Goal: Communication & Community: Answer question/provide support

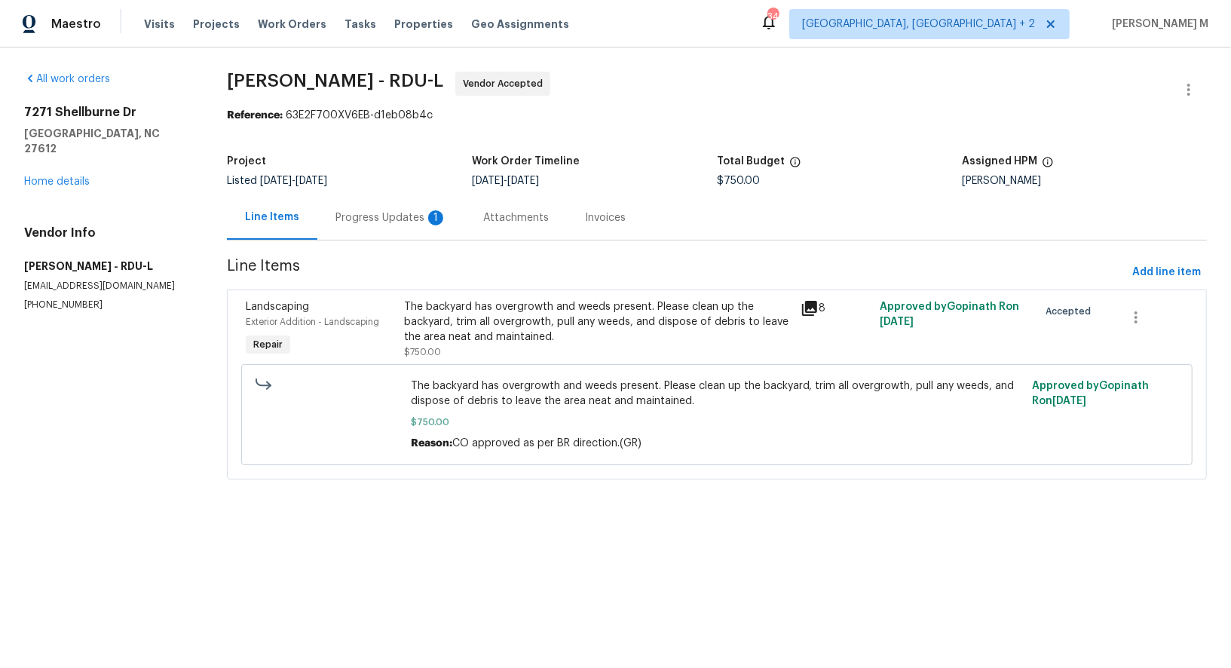
click at [412, 215] on div "Progress Updates 1" at bounding box center [391, 217] width 112 height 15
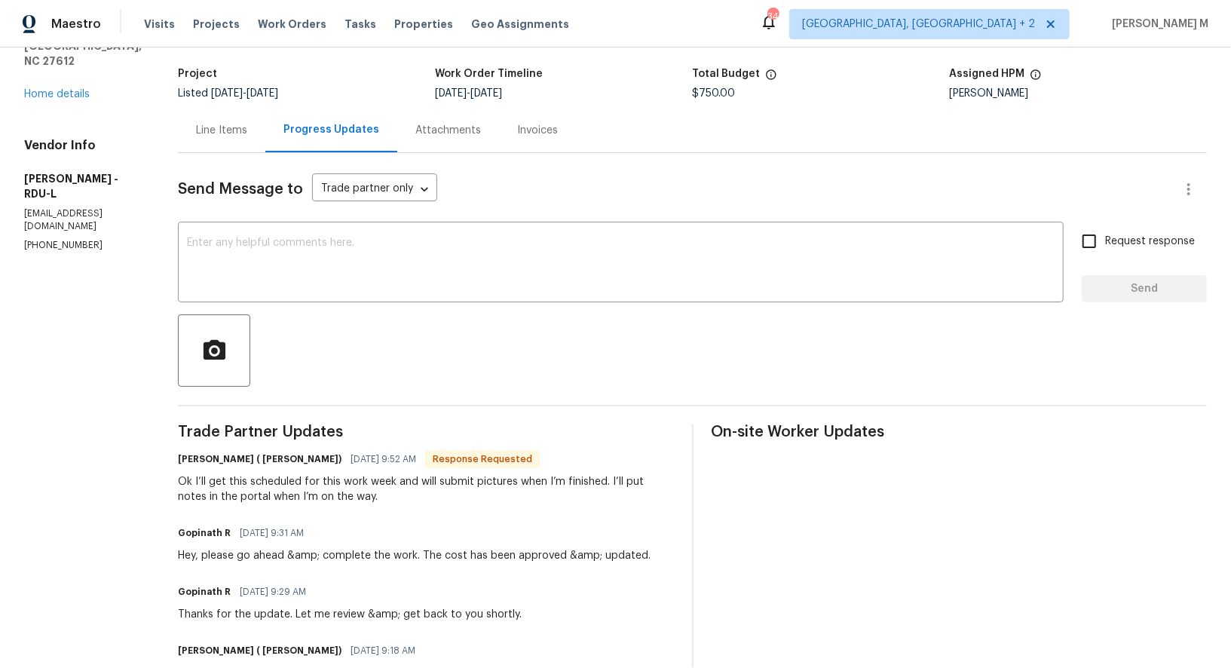
scroll to position [88, 0]
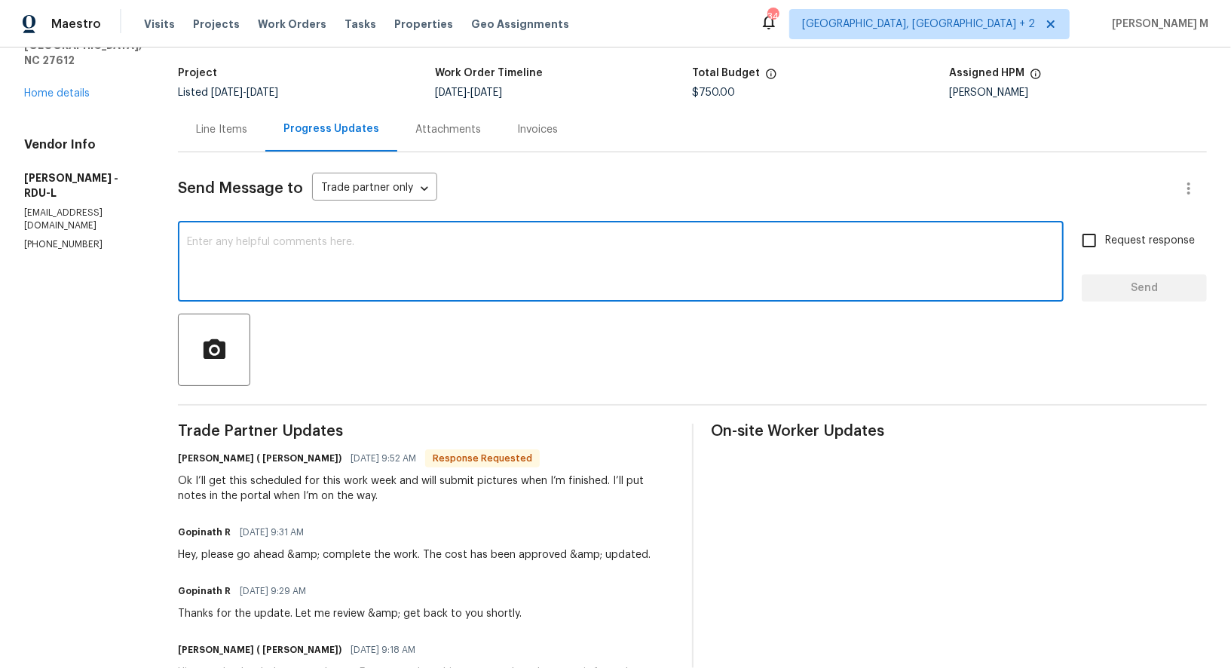
click at [461, 264] on textarea at bounding box center [621, 263] width 868 height 53
type textarea "Alroght"
type textarea "A"
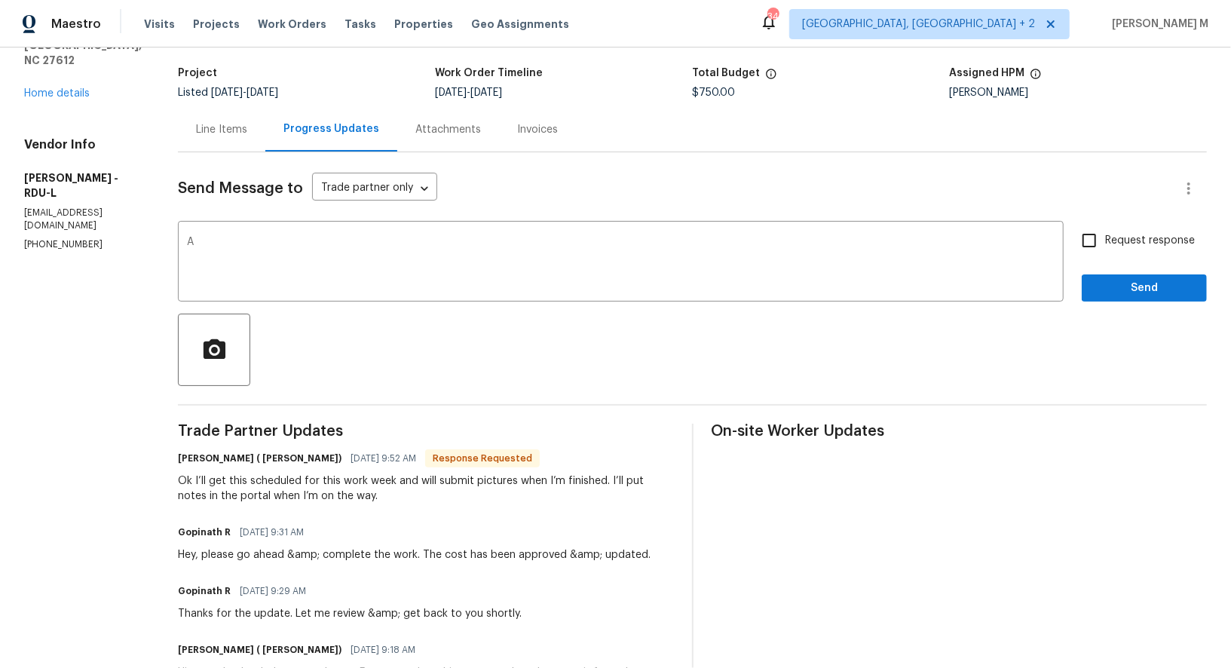
click at [250, 473] on div "Ok I’ll get this scheduled for this work week and will submit pictures when I’m…" at bounding box center [426, 488] width 496 height 30
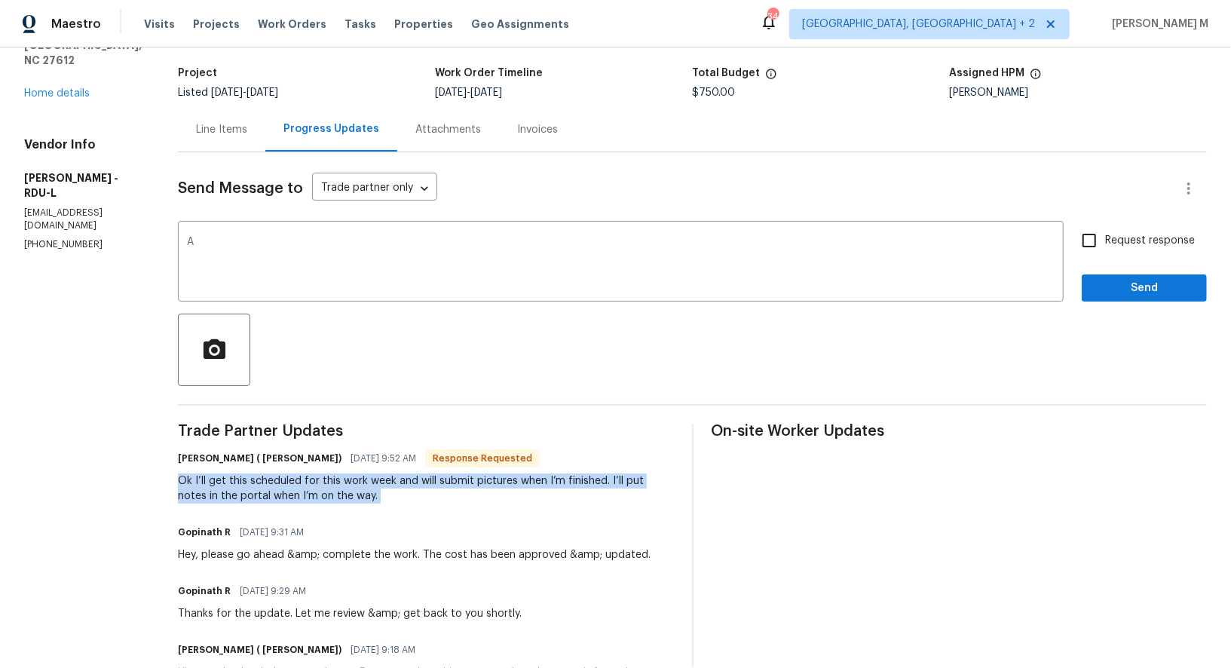
click at [250, 473] on div "Ok I’ll get this scheduled for this work week and will submit pictures when I’m…" at bounding box center [426, 488] width 496 height 30
copy div "Ok I’ll get this scheduled for this work week and will submit pictures when I’m…"
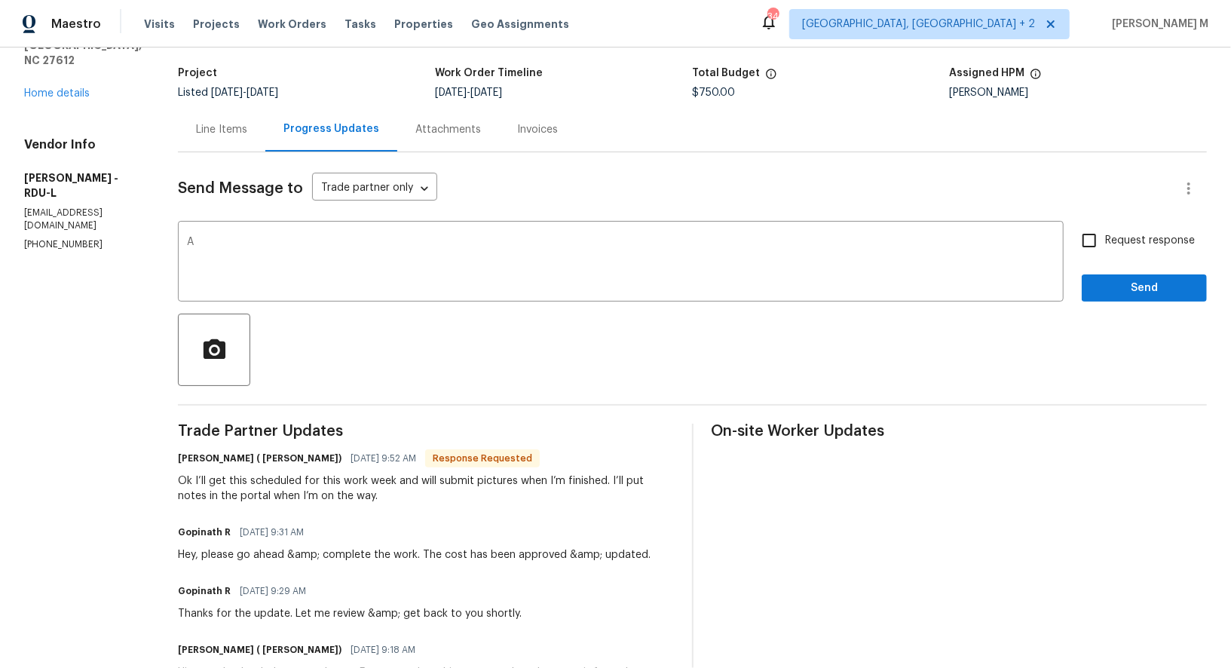
click at [501, 368] on div at bounding box center [692, 350] width 1029 height 72
click at [497, 278] on div "A x ​" at bounding box center [621, 263] width 886 height 77
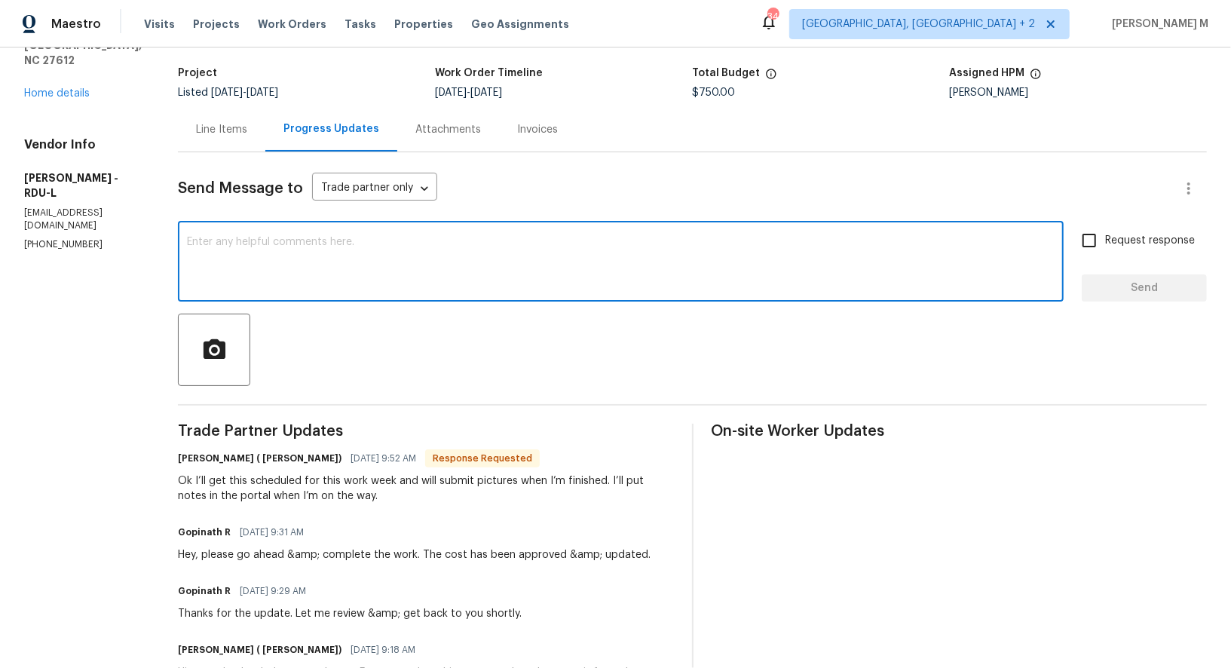
paste textarea "Perfect, thanks man just send the pics and drop notes in the portal when you he…"
click at [0, 0] on qb-div "Add Punctuation , man ." at bounding box center [0, 0] width 0 height 0
type textarea "Perfect, thanks, man. just send the pics and drop notes in the portal when you …"
drag, startPoint x: 750, startPoint y: 237, endPoint x: 445, endPoint y: 251, distance: 304.9
click at [445, 251] on textarea "Perfect, thanks, man. just send the pics and drop notes in the portal when you …" at bounding box center [621, 263] width 868 height 53
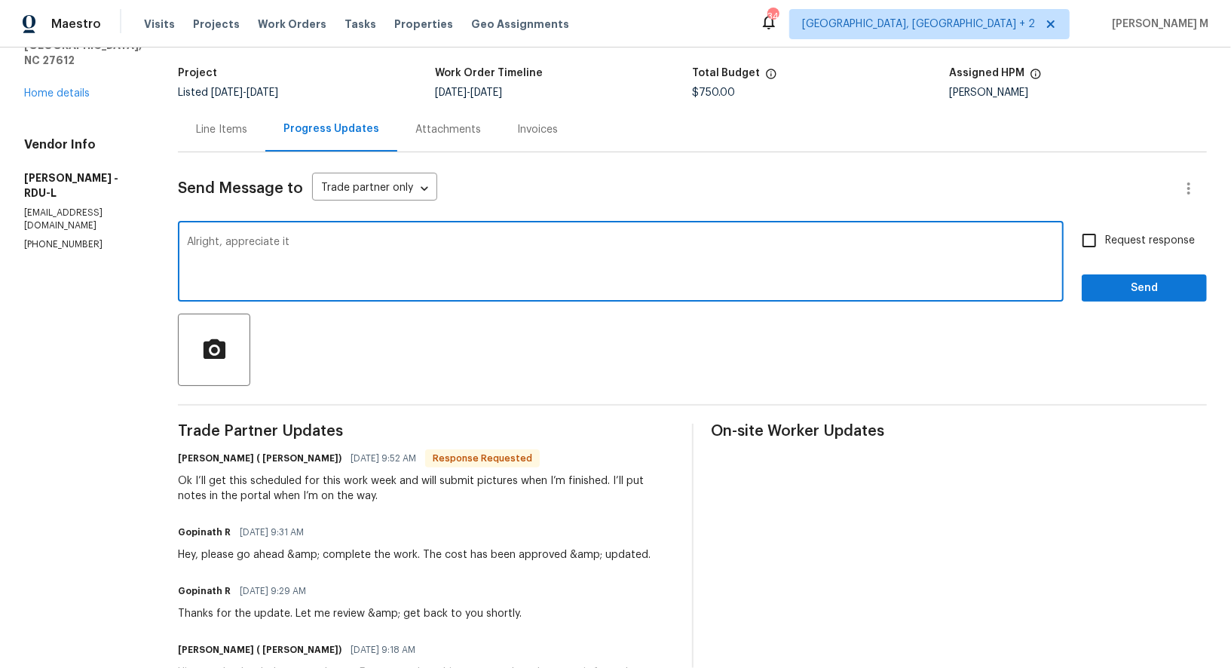
type textarea "Alright, appreciate it."
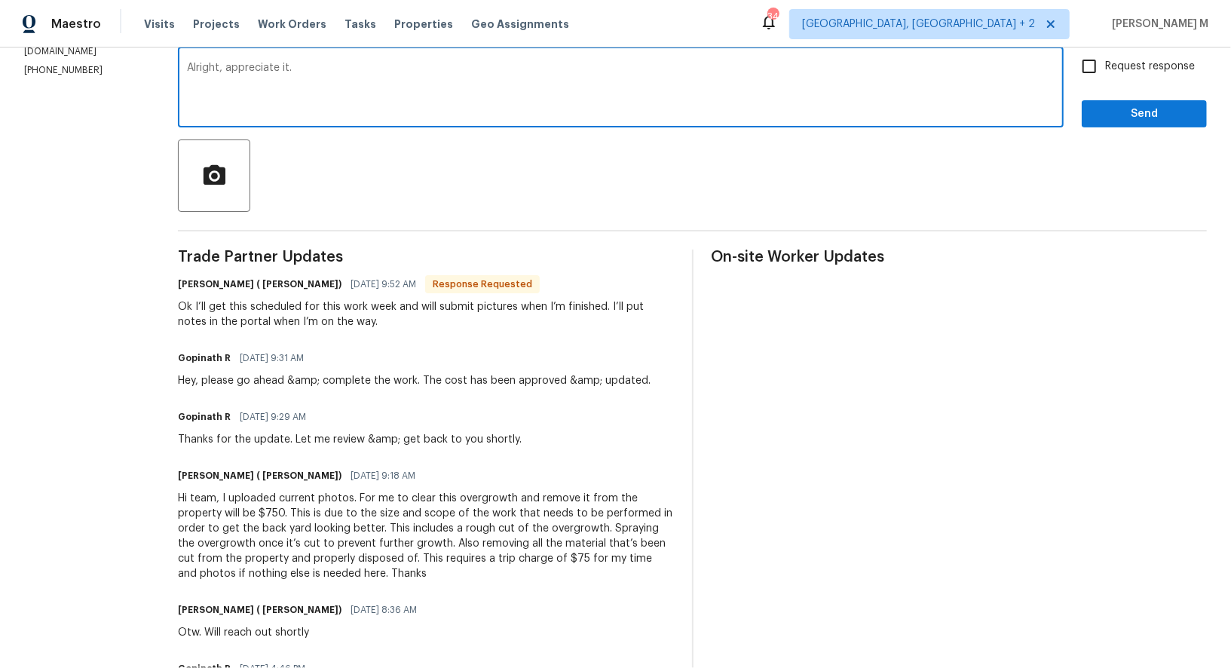
scroll to position [0, 0]
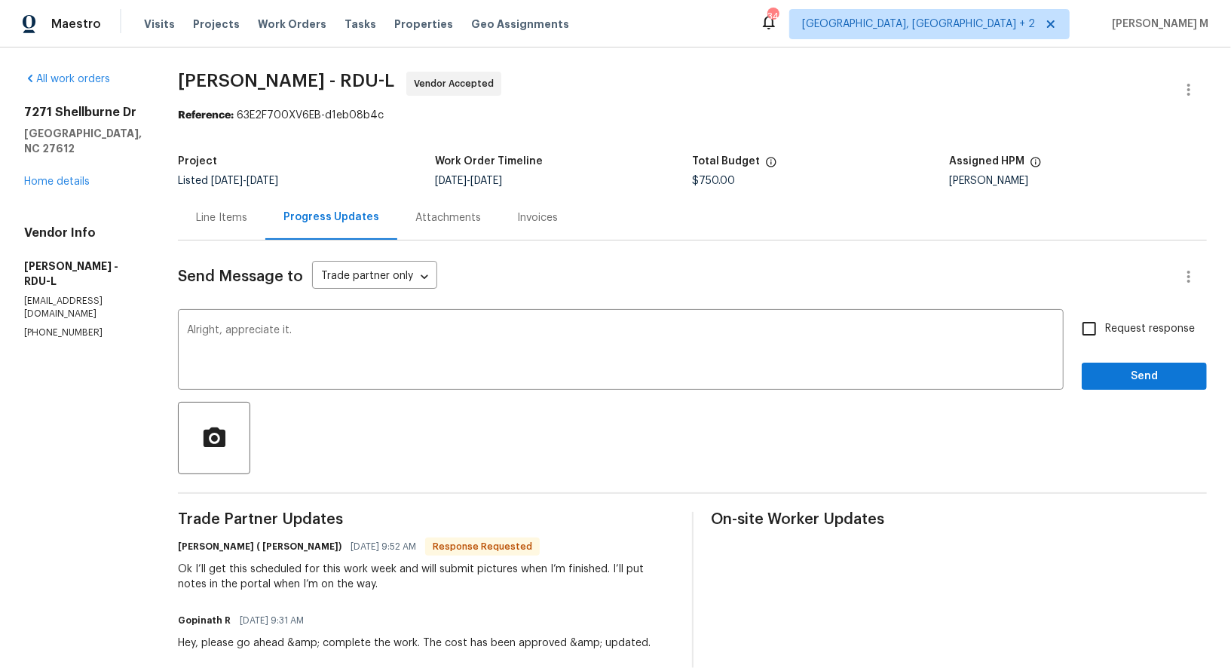
click at [203, 226] on div "Line Items" at bounding box center [221, 217] width 87 height 44
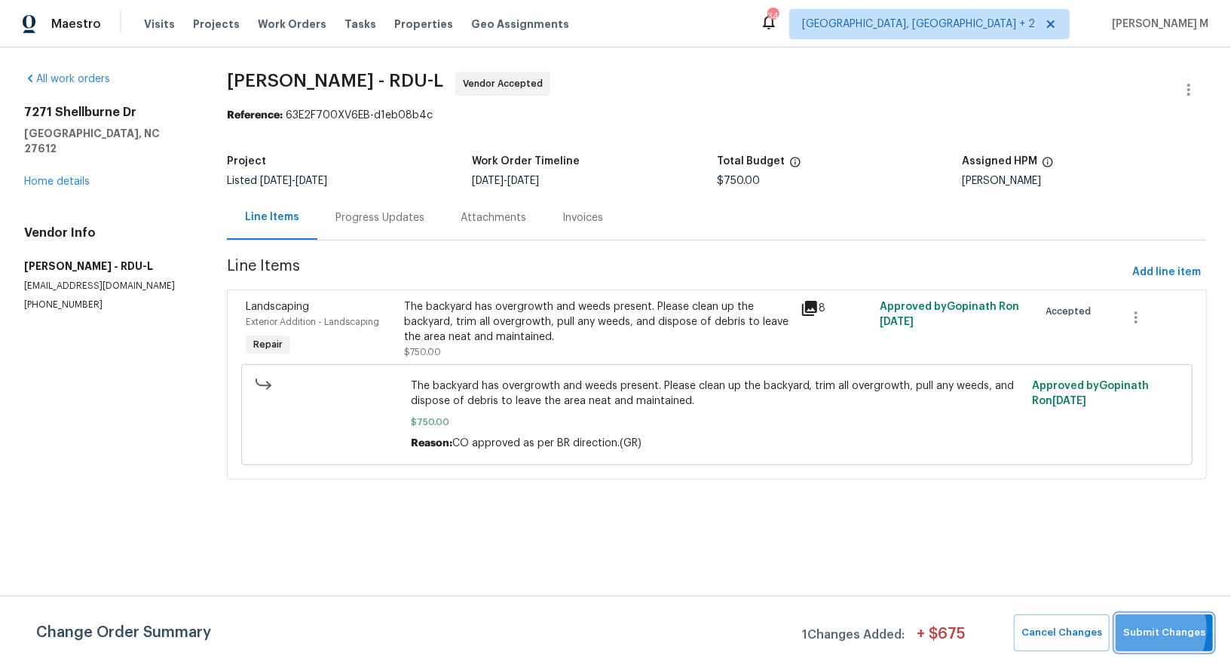
click at [1149, 632] on span "Submit Changes" at bounding box center [1164, 632] width 82 height 17
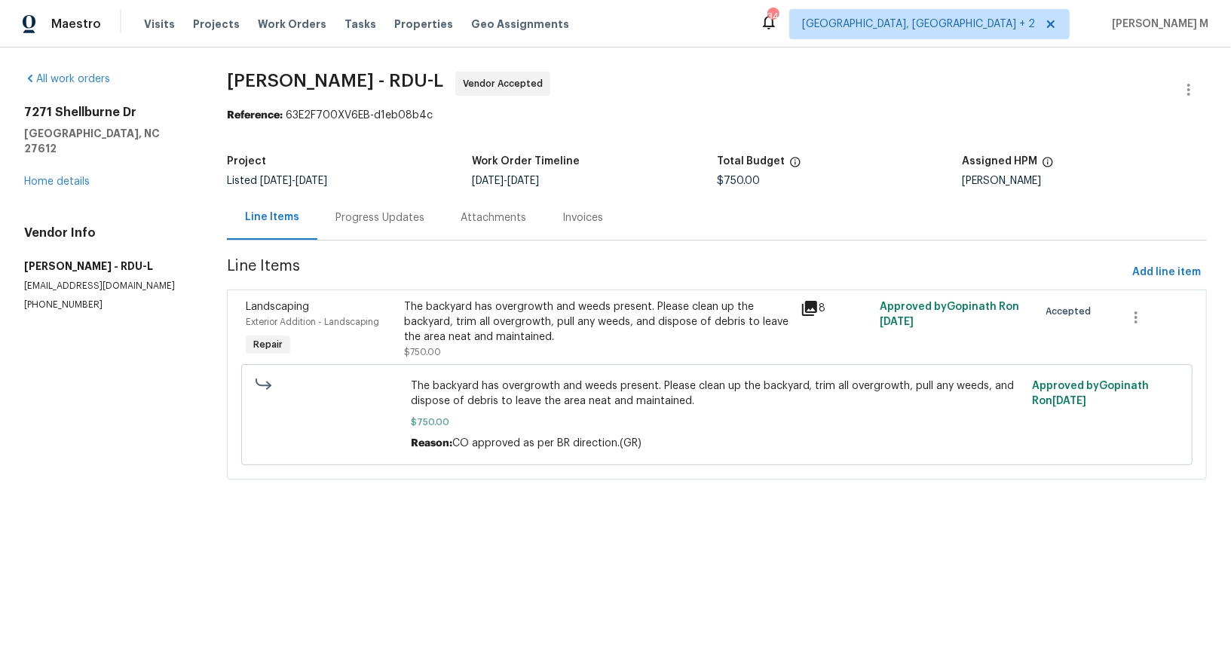
click at [347, 213] on div "Progress Updates" at bounding box center [379, 217] width 89 height 15
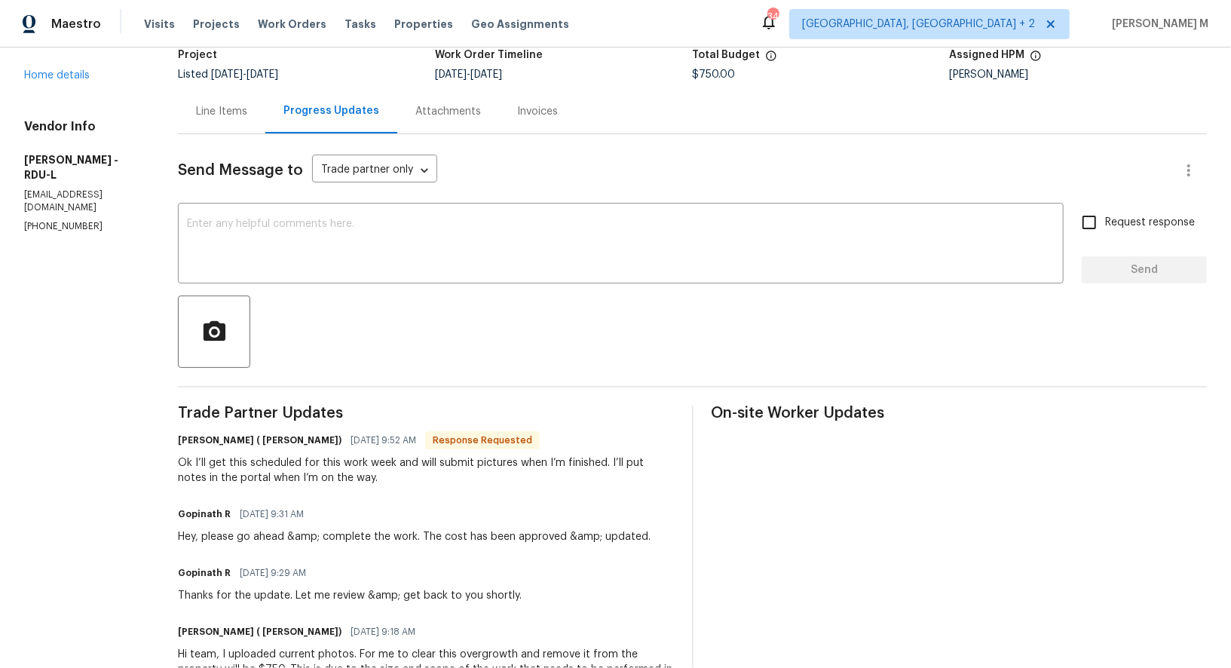
scroll to position [101, 0]
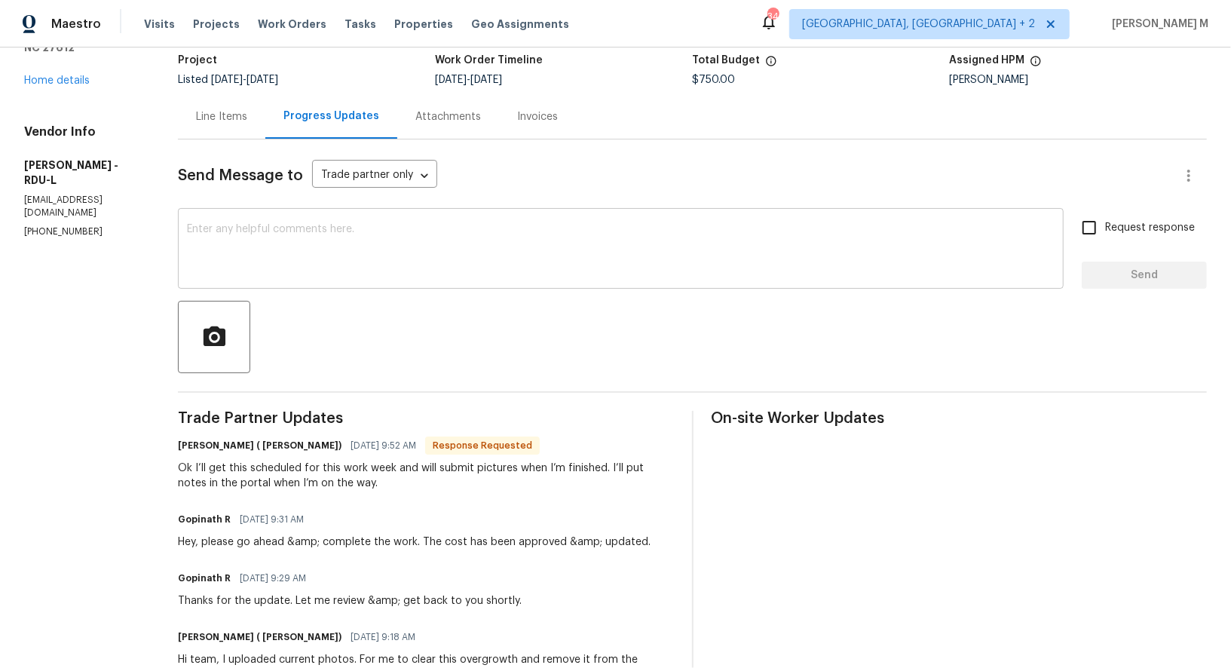
click at [273, 212] on div "x ​" at bounding box center [621, 250] width 886 height 77
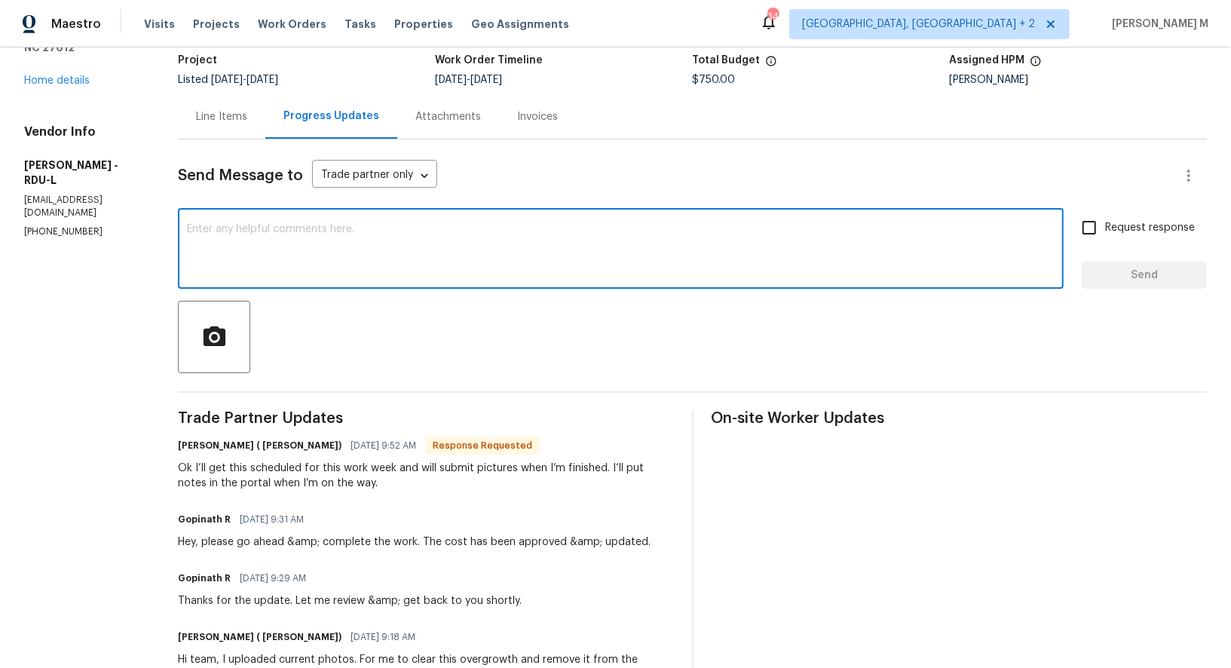
click at [199, 109] on div "Line Items" at bounding box center [221, 116] width 51 height 15
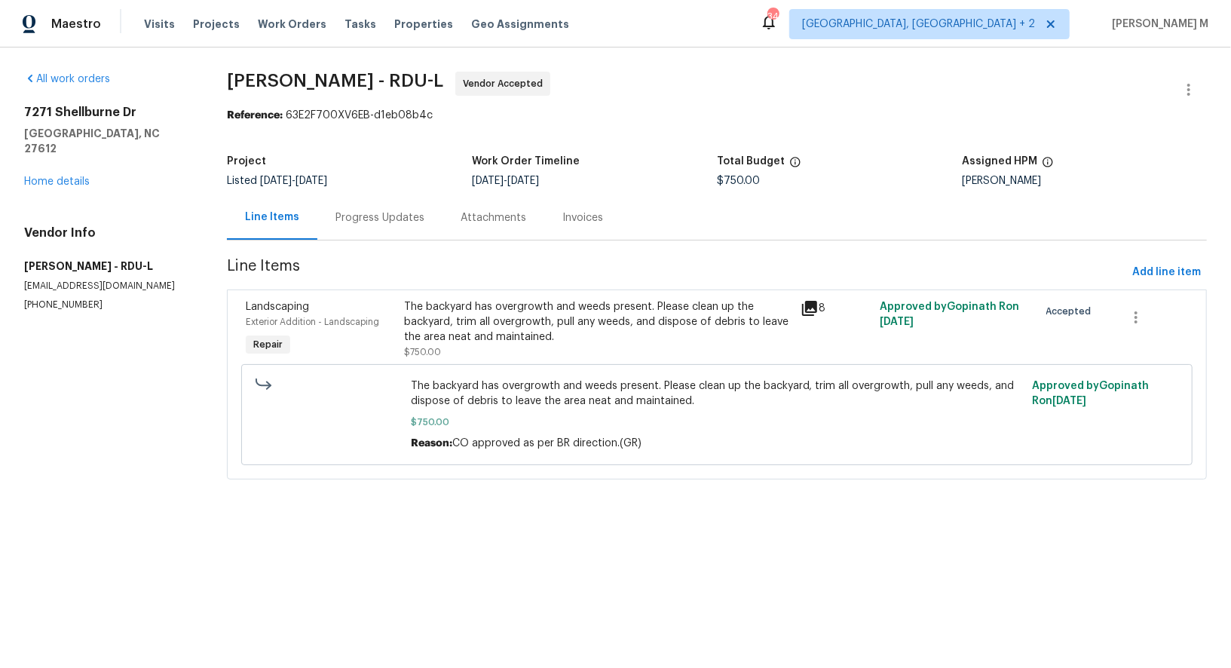
click at [572, 323] on div "The backyard has overgrowth and weeds present. Please clean up the backyard, tr…" at bounding box center [597, 321] width 387 height 45
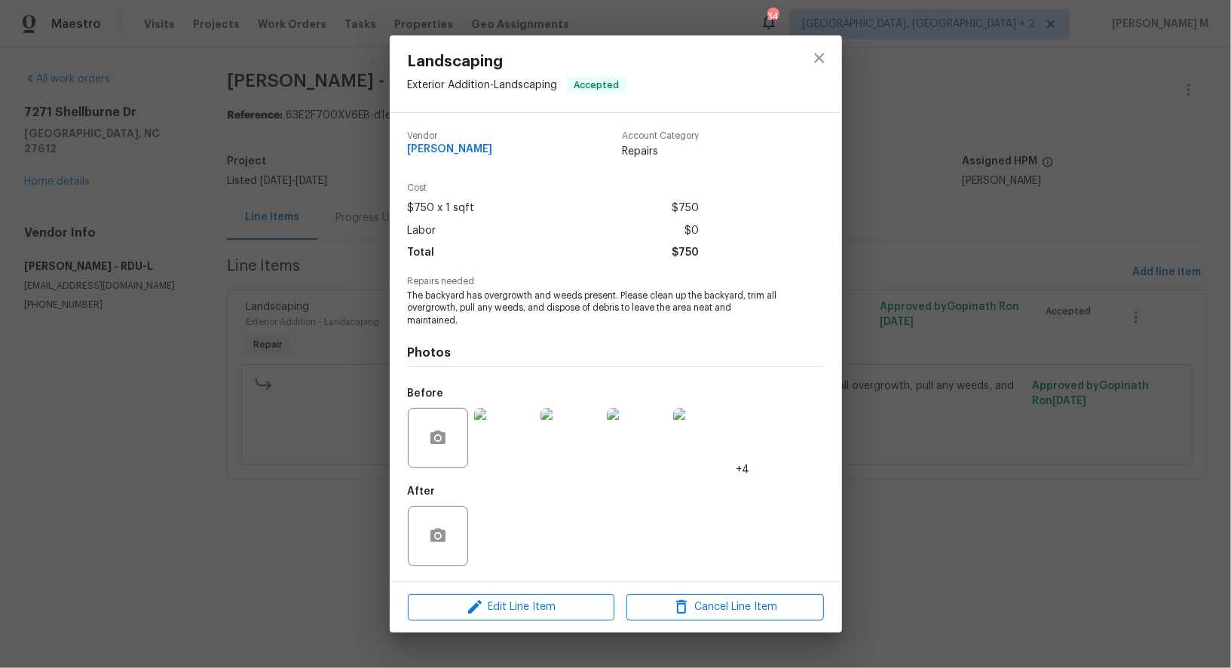
click at [502, 458] on img at bounding box center [504, 438] width 60 height 60
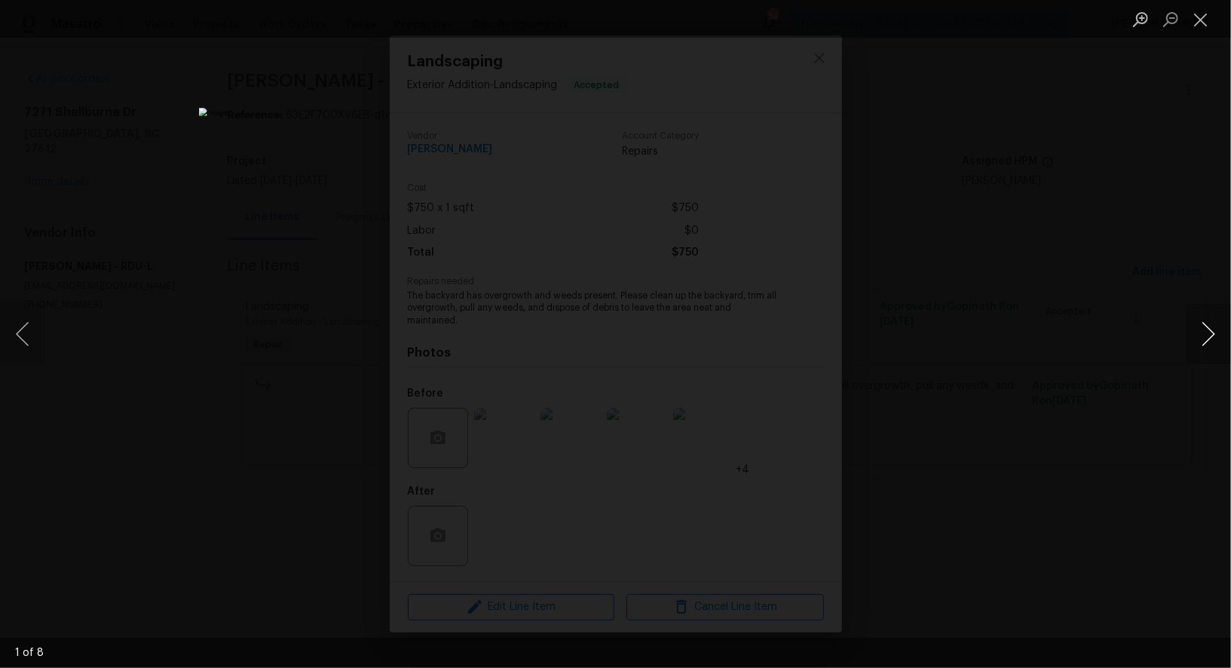
click at [1202, 329] on button "Next image" at bounding box center [1208, 334] width 45 height 60
click at [1203, 30] on button "Close lightbox" at bounding box center [1201, 19] width 30 height 26
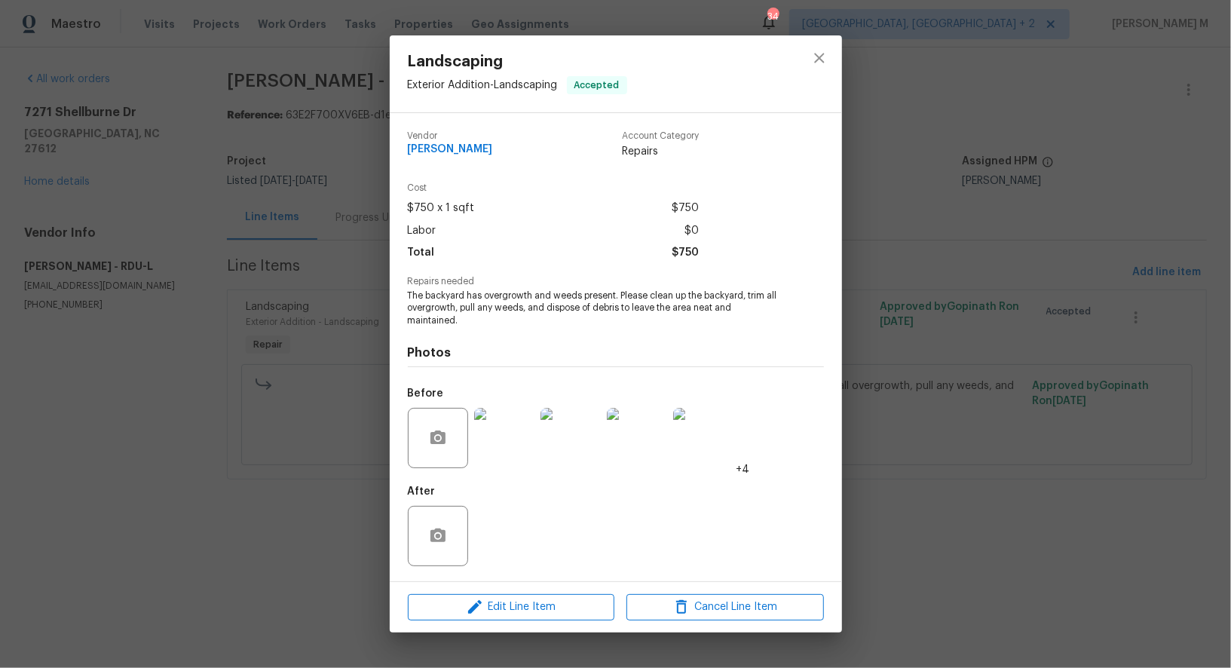
click at [758, 256] on div "Cost $750 x 1 sqft $750 Labor $0 Total $750" at bounding box center [616, 229] width 416 height 93
click at [870, 241] on div "Landscaping Exterior Addition - Landscaping Accepted Vendor [PERSON_NAME] Accou…" at bounding box center [615, 334] width 1231 height 668
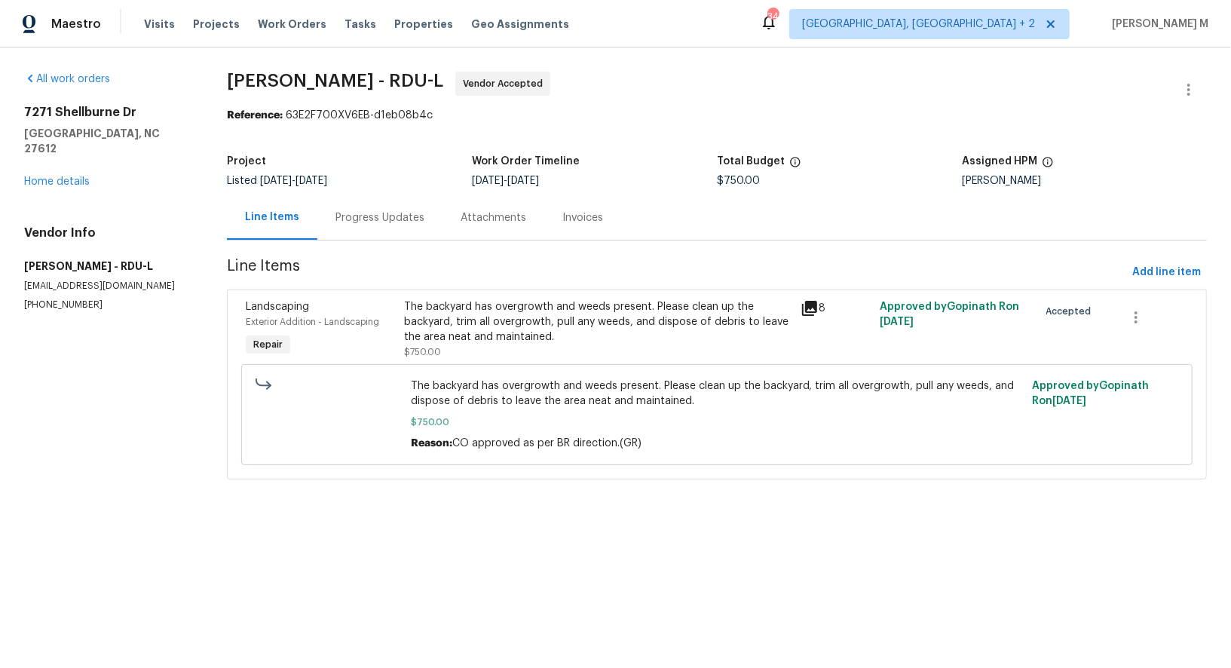
click at [368, 218] on div "Progress Updates" at bounding box center [379, 217] width 89 height 15
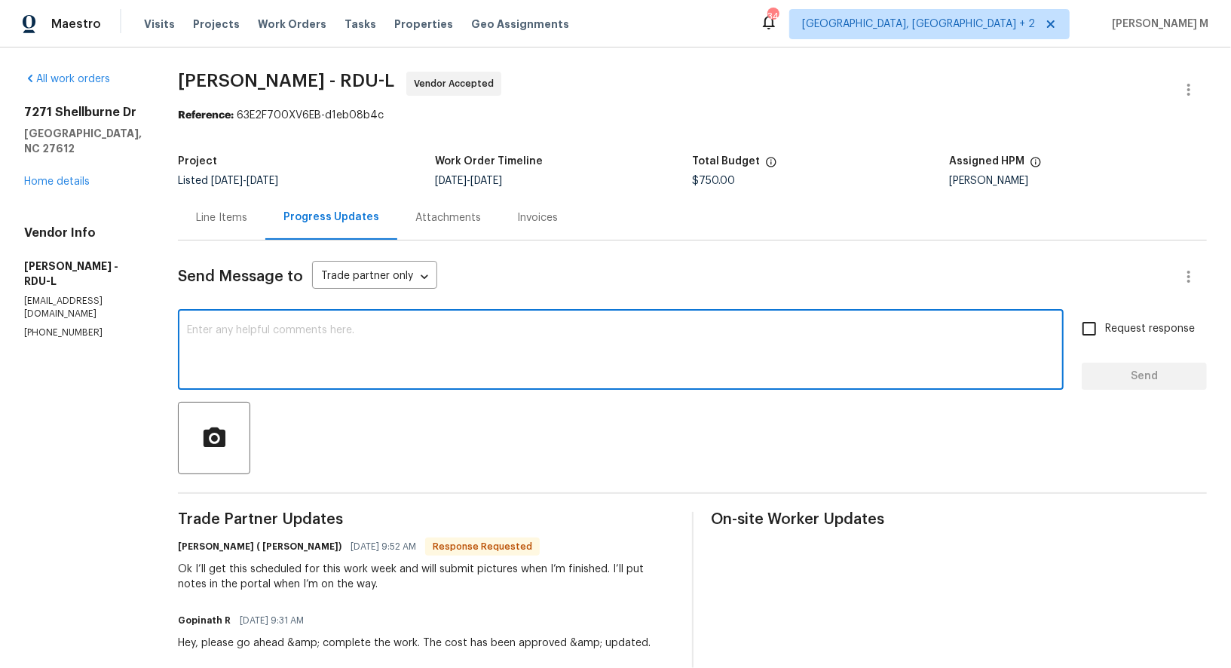
click at [461, 346] on textarea at bounding box center [621, 351] width 868 height 53
type textarea "Alright, appreciate"
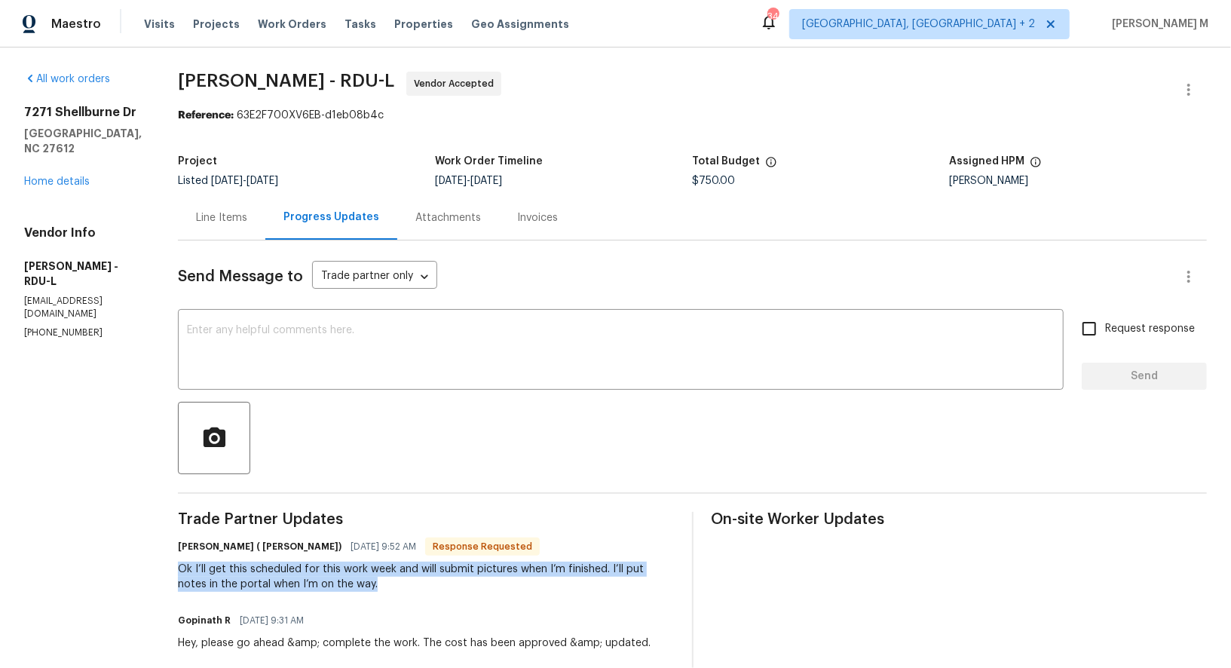
drag, startPoint x: 164, startPoint y: 547, endPoint x: 451, endPoint y: 565, distance: 287.7
click at [451, 565] on div "Ok I’ll get this scheduled for this work week and will submit pictures when I’m…" at bounding box center [426, 577] width 496 height 30
copy div "Ok I’ll get this scheduled for this work week and will submit pictures when I’m…"
